Goal: Task Accomplishment & Management: Manage account settings

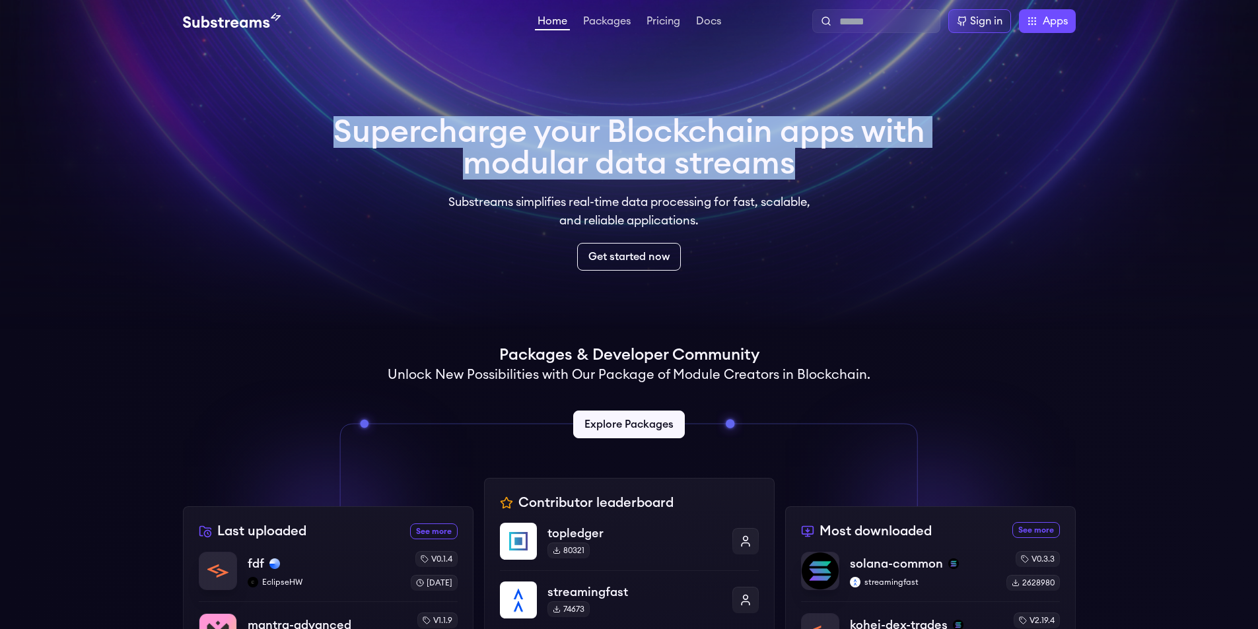
drag, startPoint x: 833, startPoint y: 172, endPoint x: 329, endPoint y: 121, distance: 506.3
click at [329, 121] on div "Supercharge your Blockchain apps with modular data streams Substreams simplifie…" at bounding box center [629, 194] width 613 height 176
click at [321, 98] on div at bounding box center [321, 98] width 0 height 0
click at [658, 143] on h1 "Supercharge your Blockchain apps with modular data streams" at bounding box center [628, 147] width 591 height 63
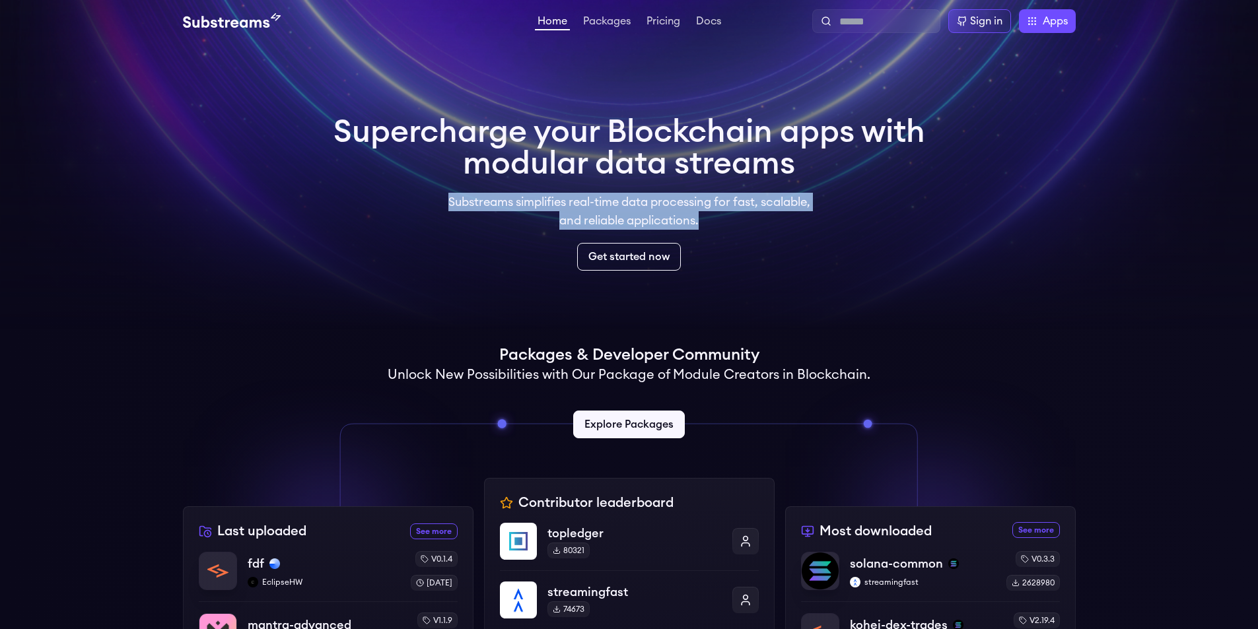
drag, startPoint x: 717, startPoint y: 220, endPoint x: 441, endPoint y: 198, distance: 276.9
click at [441, 198] on p "Substreams simplifies real-time data processing for fast, scalable, and reliabl…" at bounding box center [629, 211] width 380 height 37
click at [432, 178] on div at bounding box center [432, 178] width 0 height 0
click at [621, 202] on p "Substreams simplifies real-time data processing for fast, scalable, and reliabl…" at bounding box center [629, 211] width 380 height 37
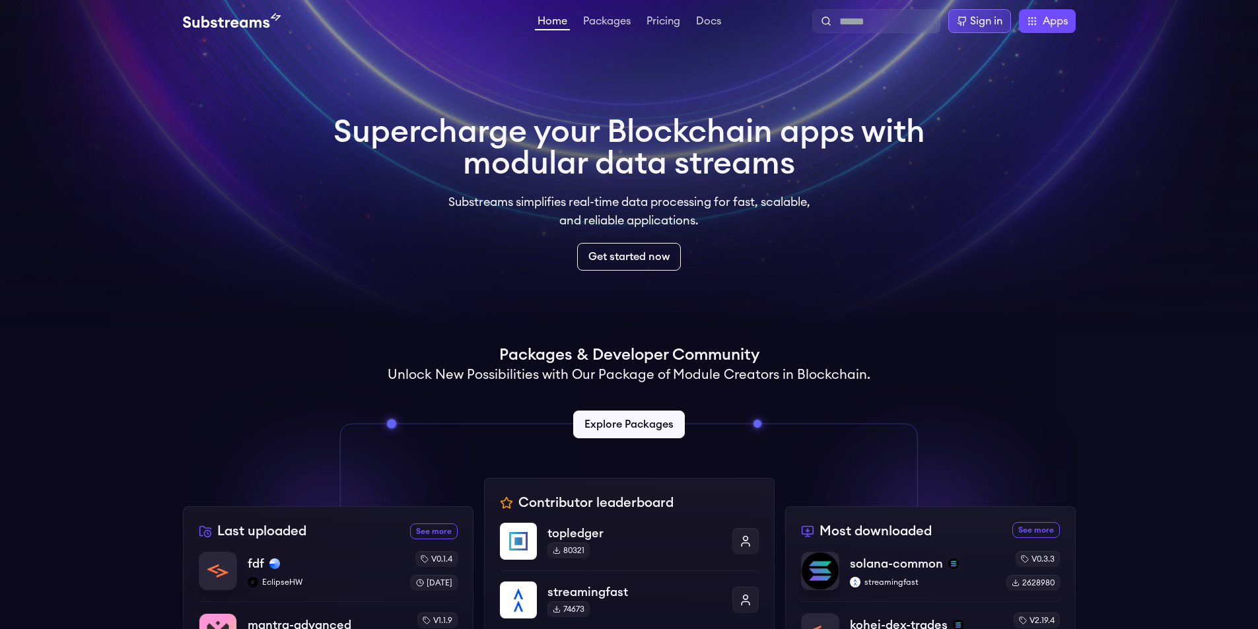
click at [992, 18] on div "Sign in" at bounding box center [986, 21] width 32 height 16
